Goal: Task Accomplishment & Management: Complete application form

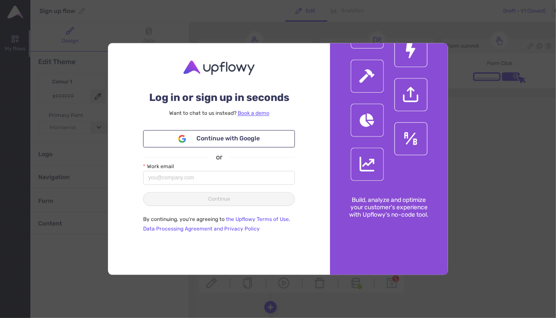
click at [489, 121] on div "Log in or sign up in seconds Want to chat to [GEOGRAPHIC_DATA] instead? Book a …" at bounding box center [278, 159] width 556 height 318
click at [319, 24] on div "Log in or sign up in seconds Want to chat to [GEOGRAPHIC_DATA] instead? Book a …" at bounding box center [278, 159] width 556 height 318
click at [234, 219] on link "the Upflowy Terms of Use, Data Processing Agreement and Privacy Policy" at bounding box center [216, 225] width 147 height 16
click at [259, 141] on span "Continue with Google" at bounding box center [227, 139] width 63 height 10
